Goal: Information Seeking & Learning: Learn about a topic

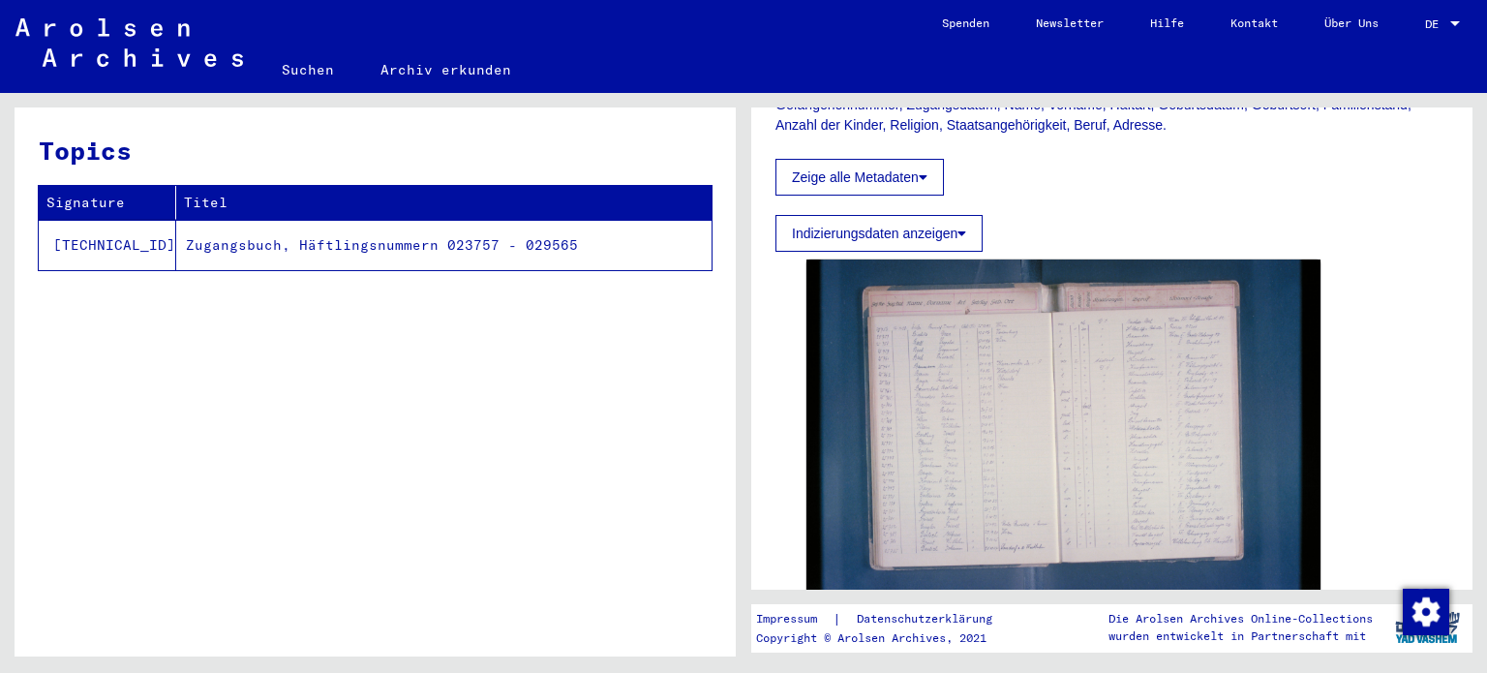
scroll to position [370, 0]
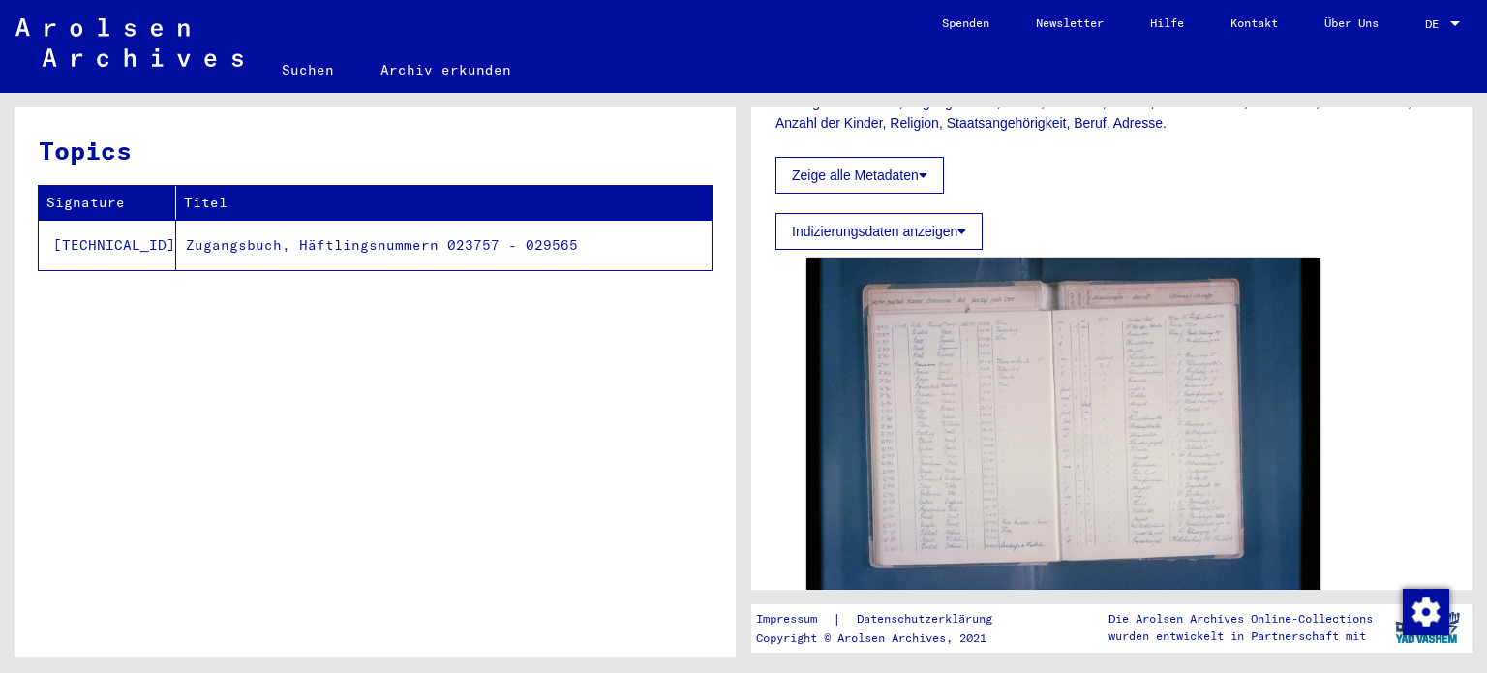
click at [922, 169] on icon at bounding box center [923, 175] width 9 height 14
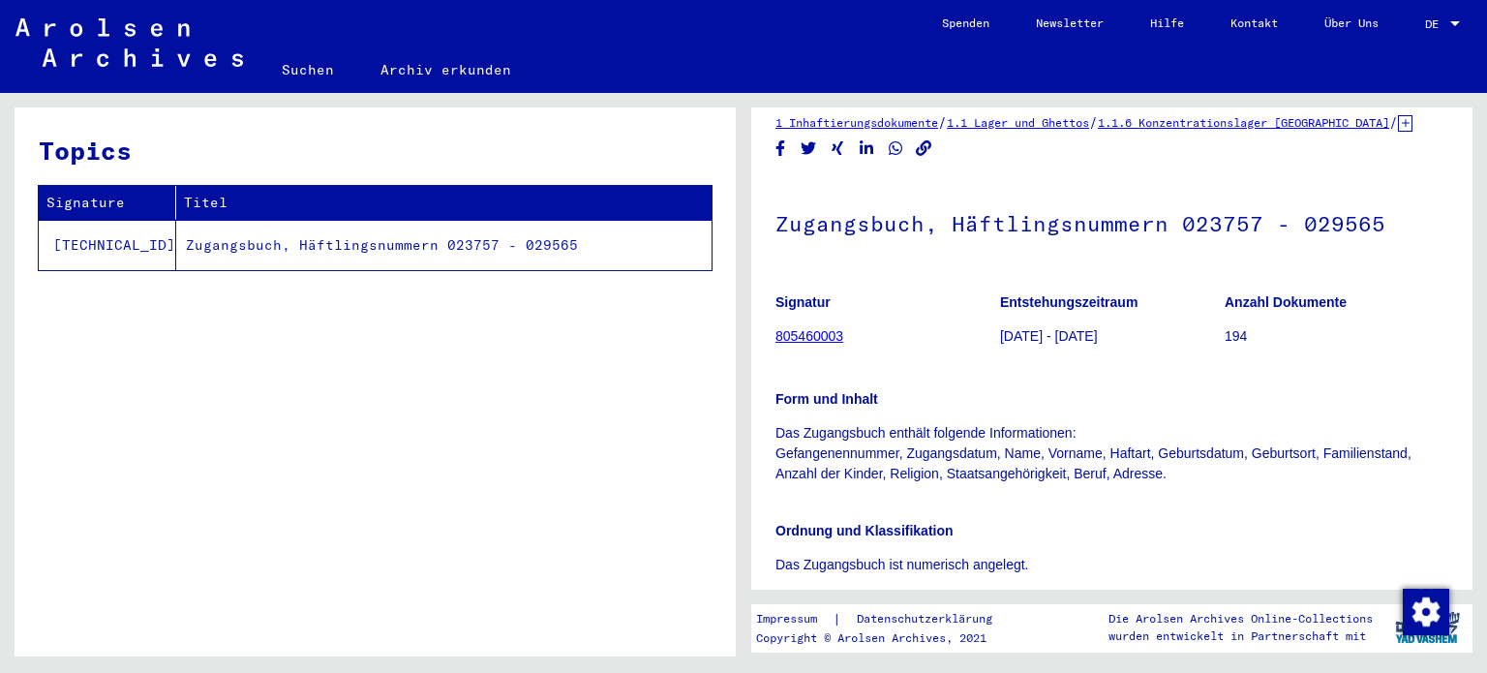
scroll to position [0, 0]
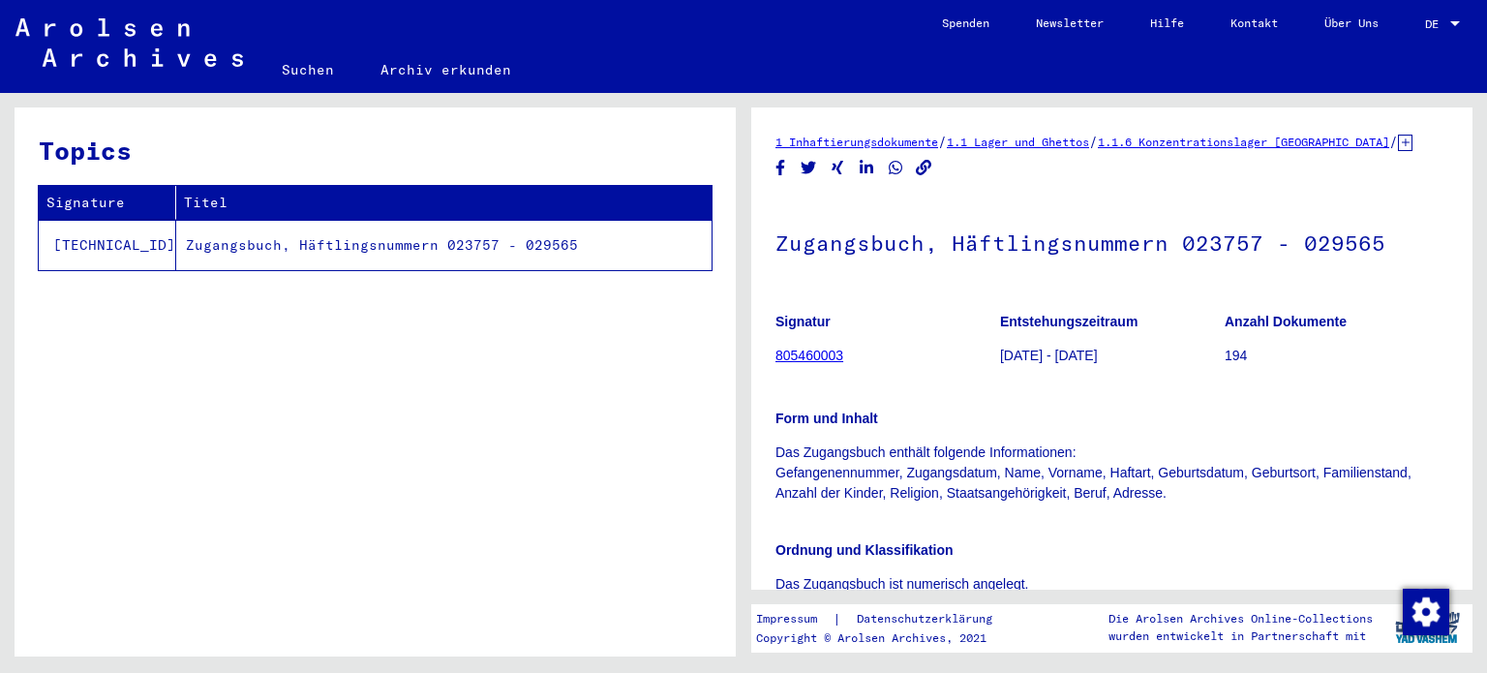
click at [1450, 18] on div at bounding box center [1454, 24] width 17 height 14
click at [1409, 25] on span "English" at bounding box center [1421, 34] width 78 height 35
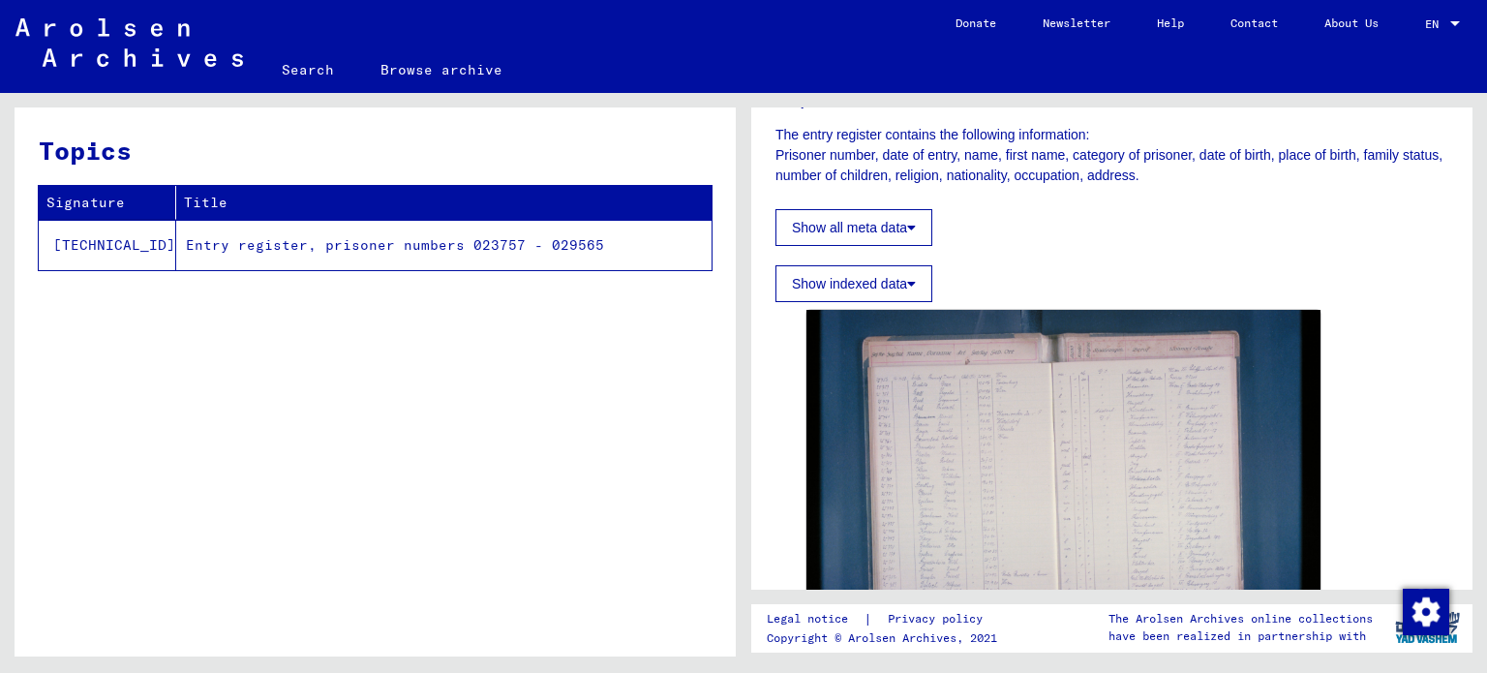
scroll to position [313, 0]
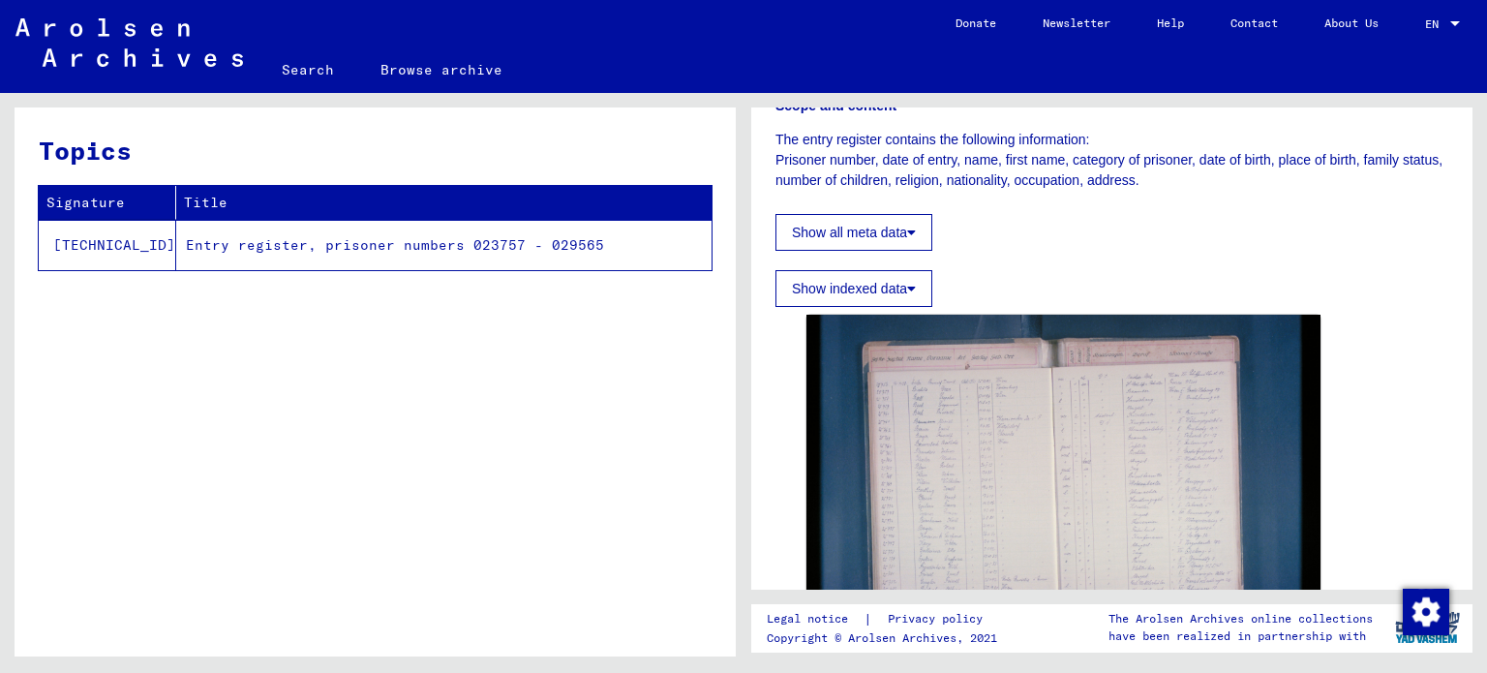
click at [916, 284] on icon at bounding box center [911, 289] width 9 height 14
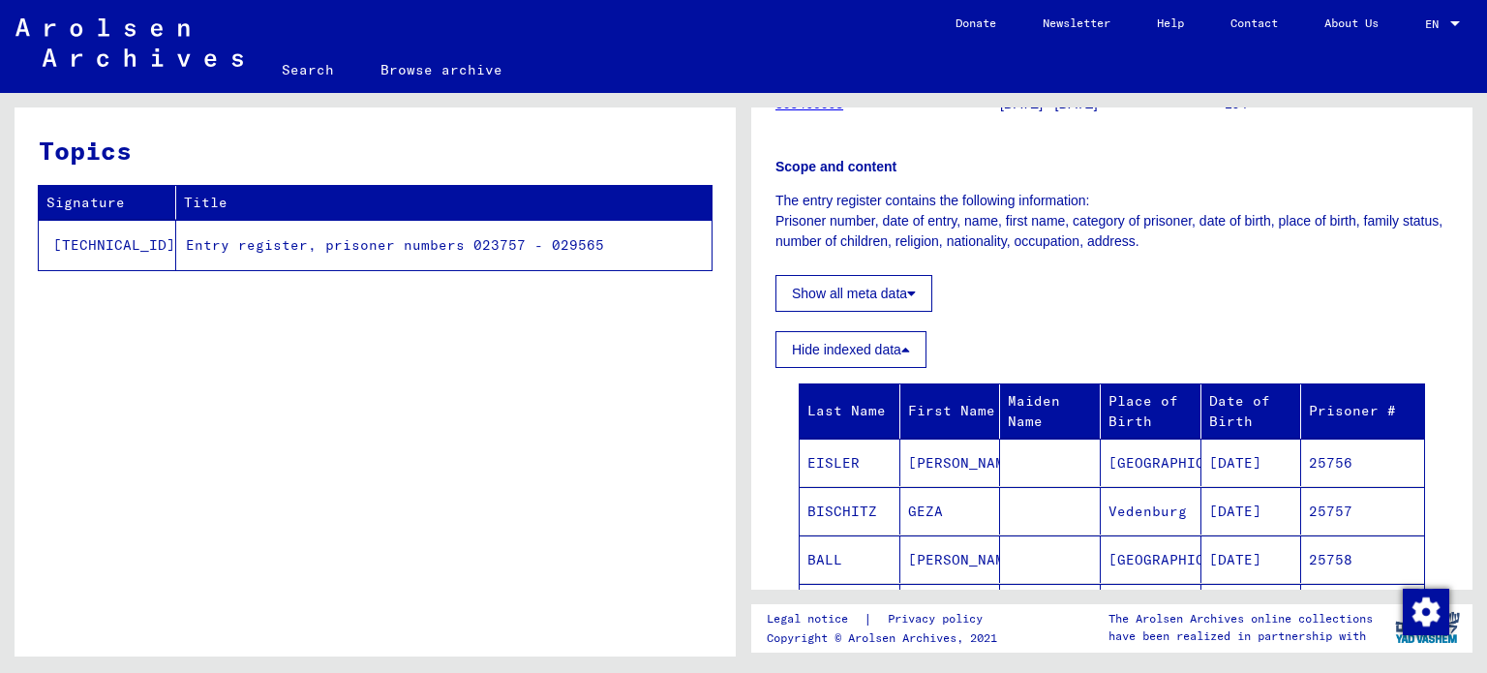
scroll to position [242, 0]
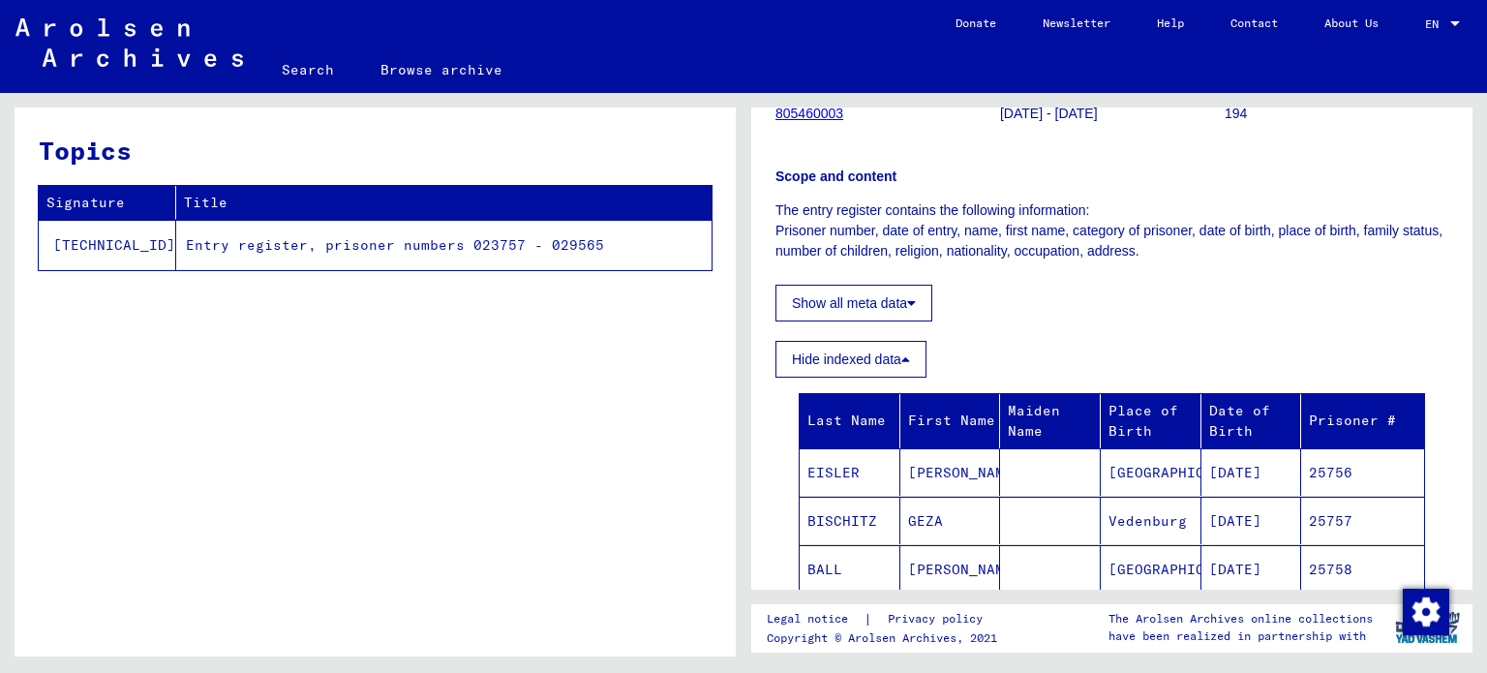
click at [914, 301] on icon at bounding box center [911, 303] width 9 height 14
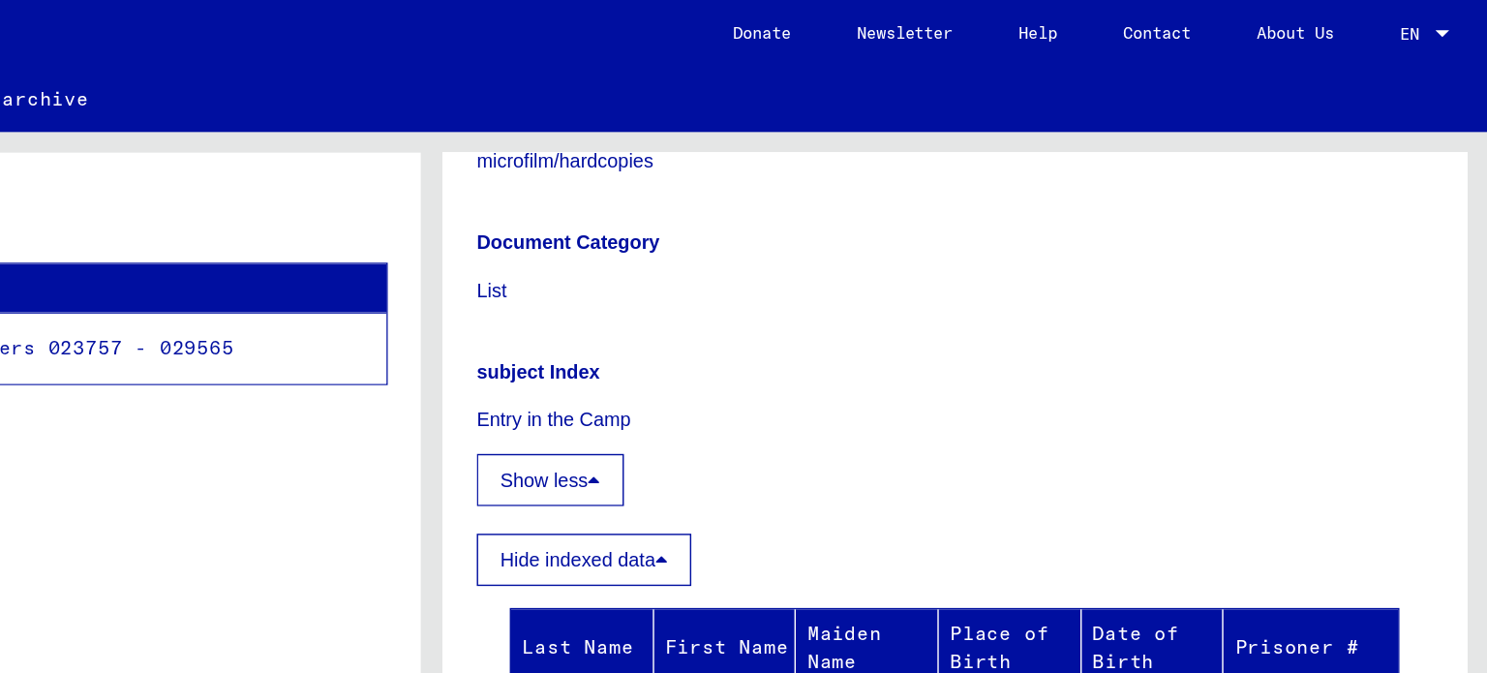
scroll to position [742, 0]
click at [862, 338] on icon at bounding box center [858, 339] width 9 height 14
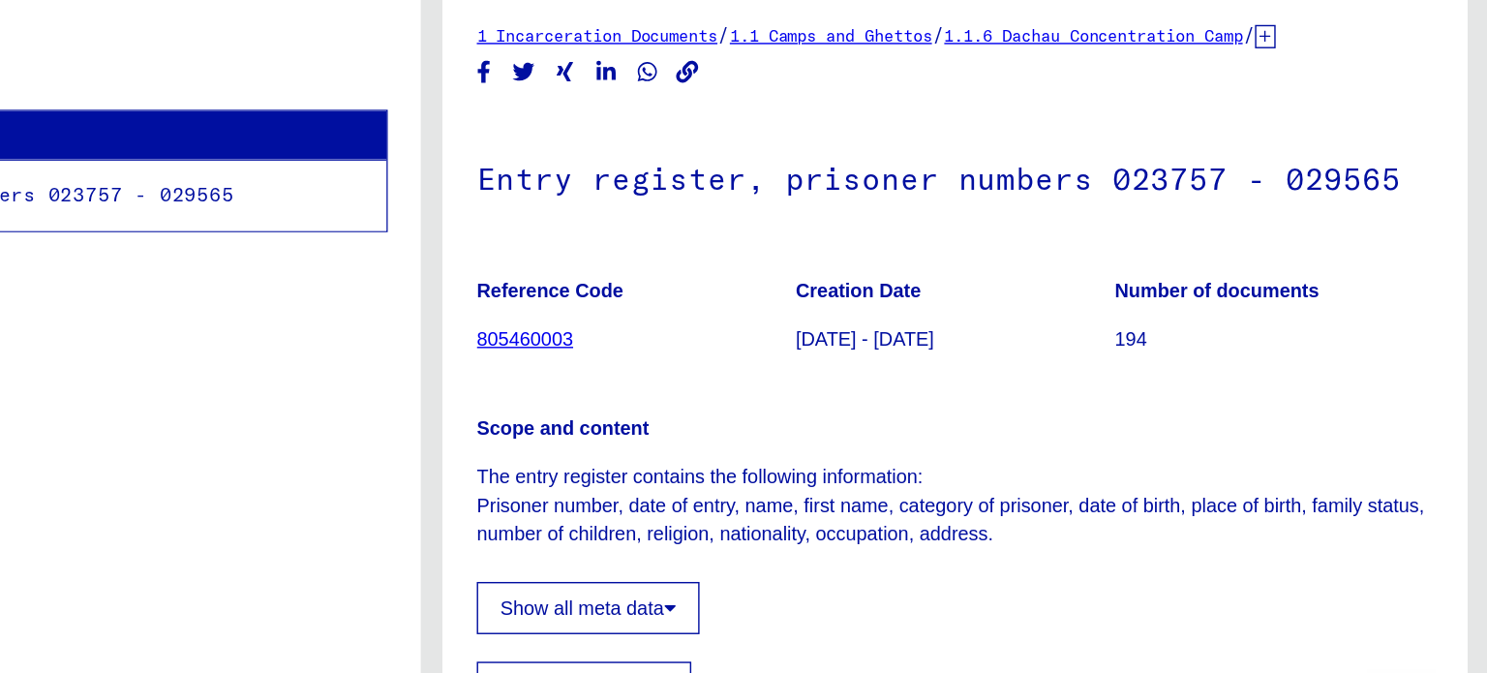
scroll to position [0, 0]
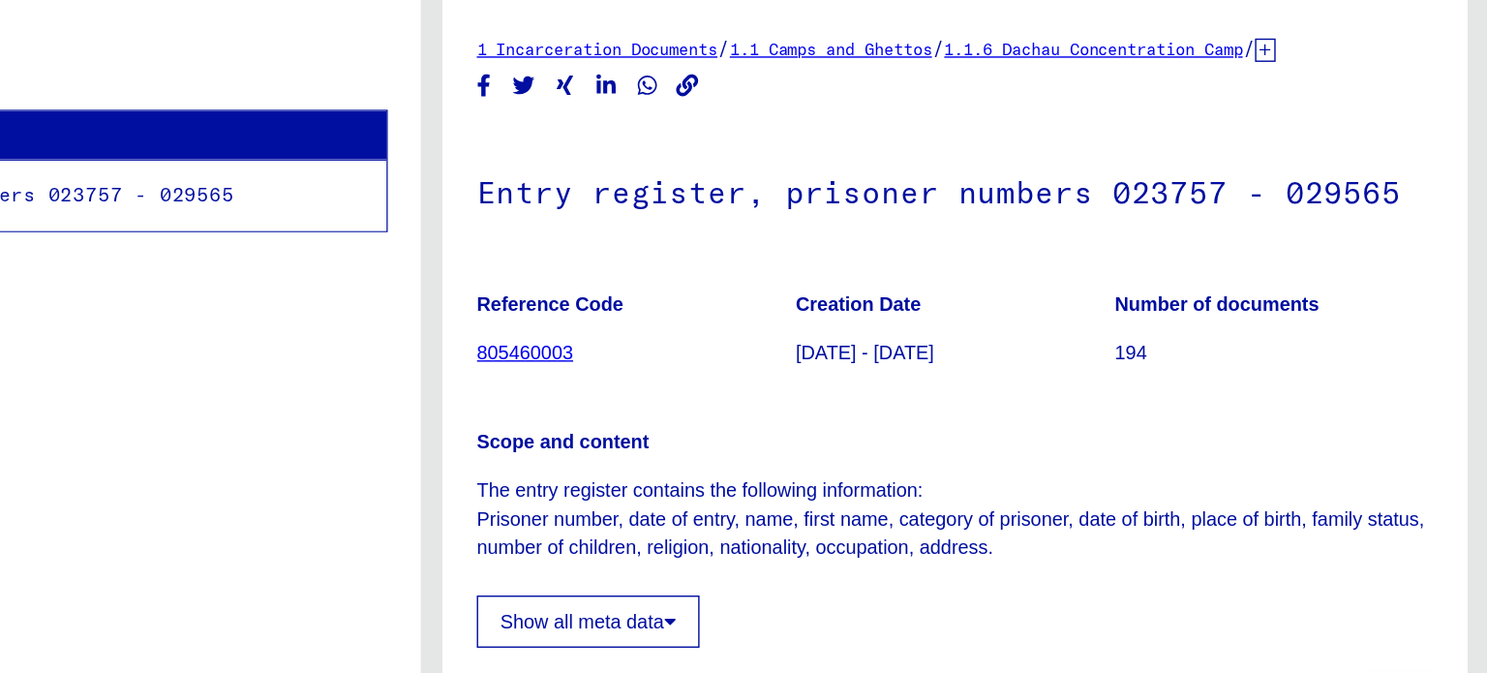
click at [1210, 140] on link "1.1.6 Dachau Concentration Camp" at bounding box center [1209, 142] width 210 height 15
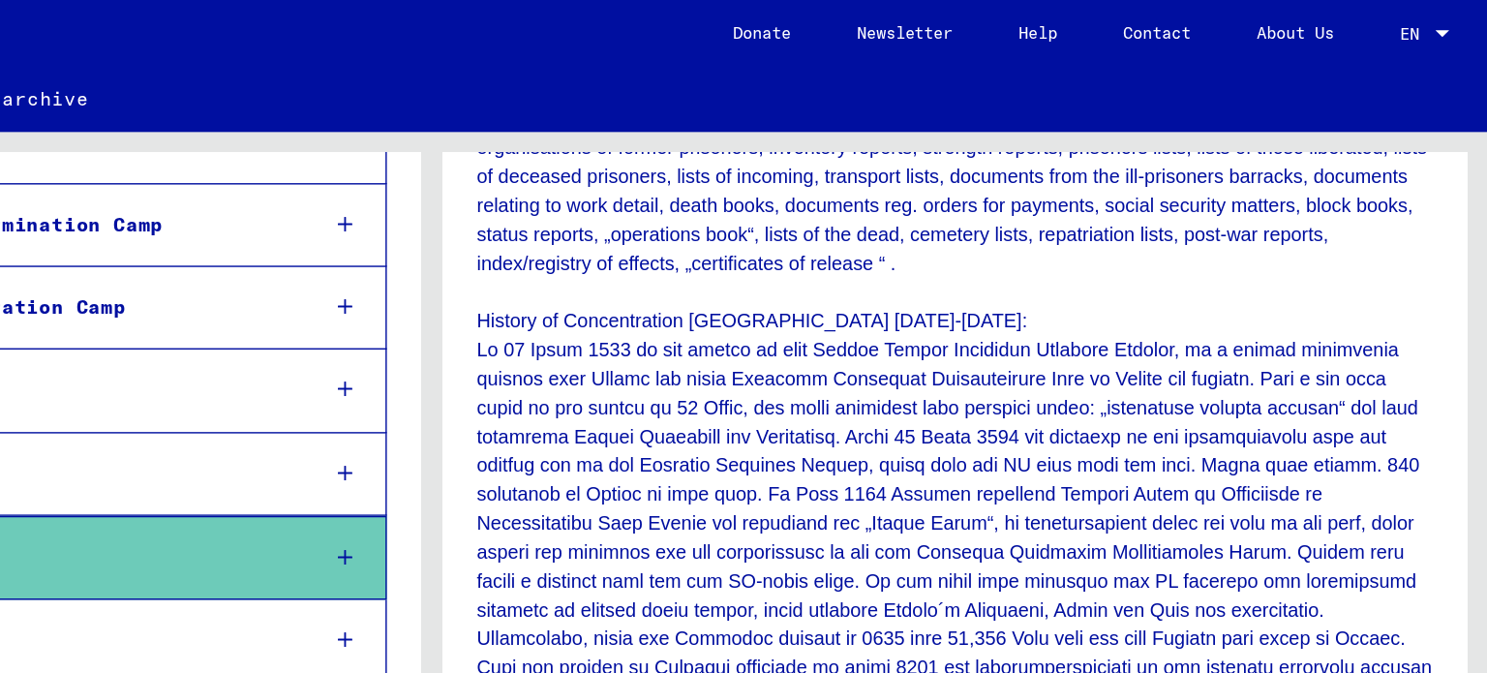
scroll to position [401, 0]
